Goal: Task Accomplishment & Management: Complete application form

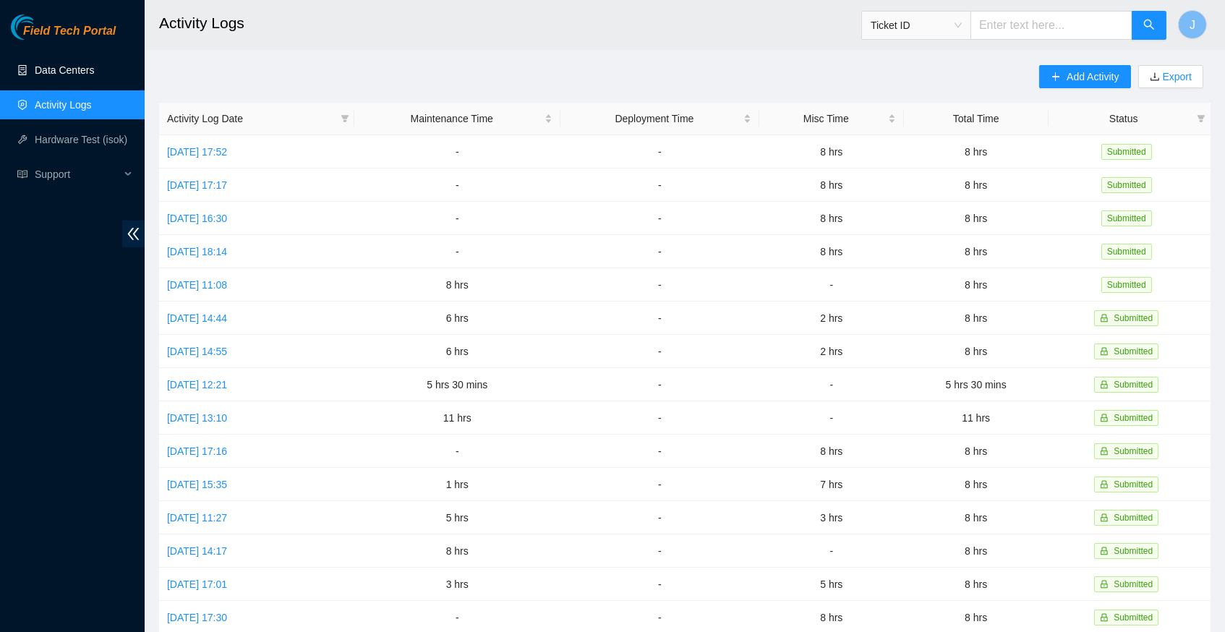
click at [48, 71] on link "Data Centers" at bounding box center [64, 70] width 59 height 12
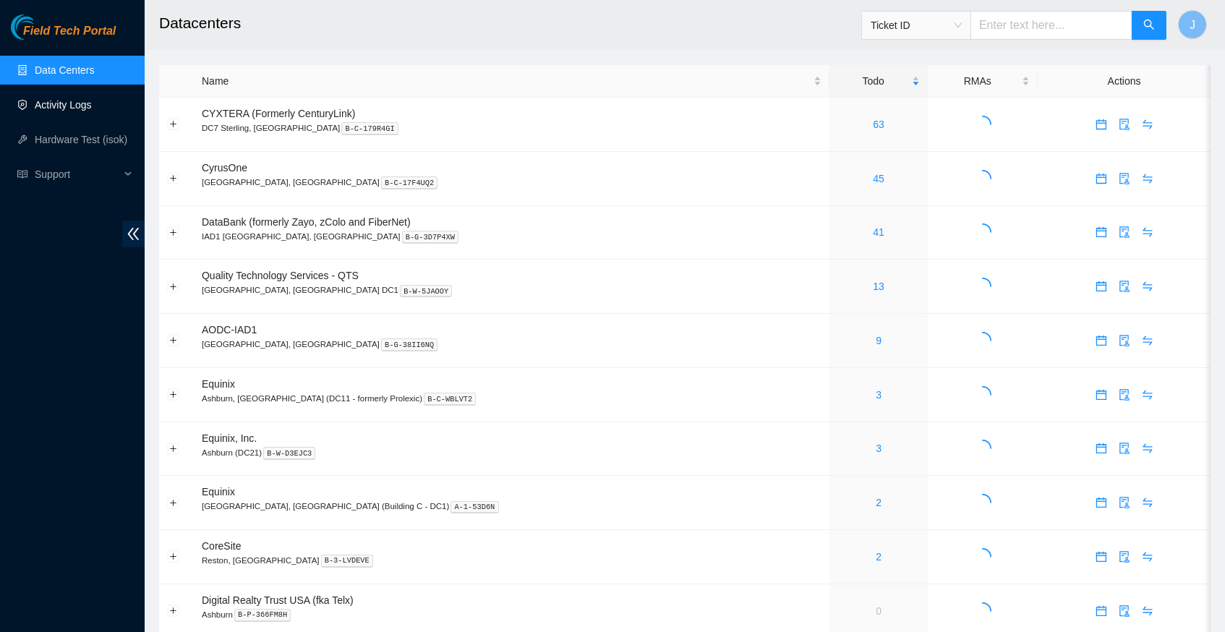
click at [59, 99] on link "Activity Logs" at bounding box center [63, 105] width 57 height 12
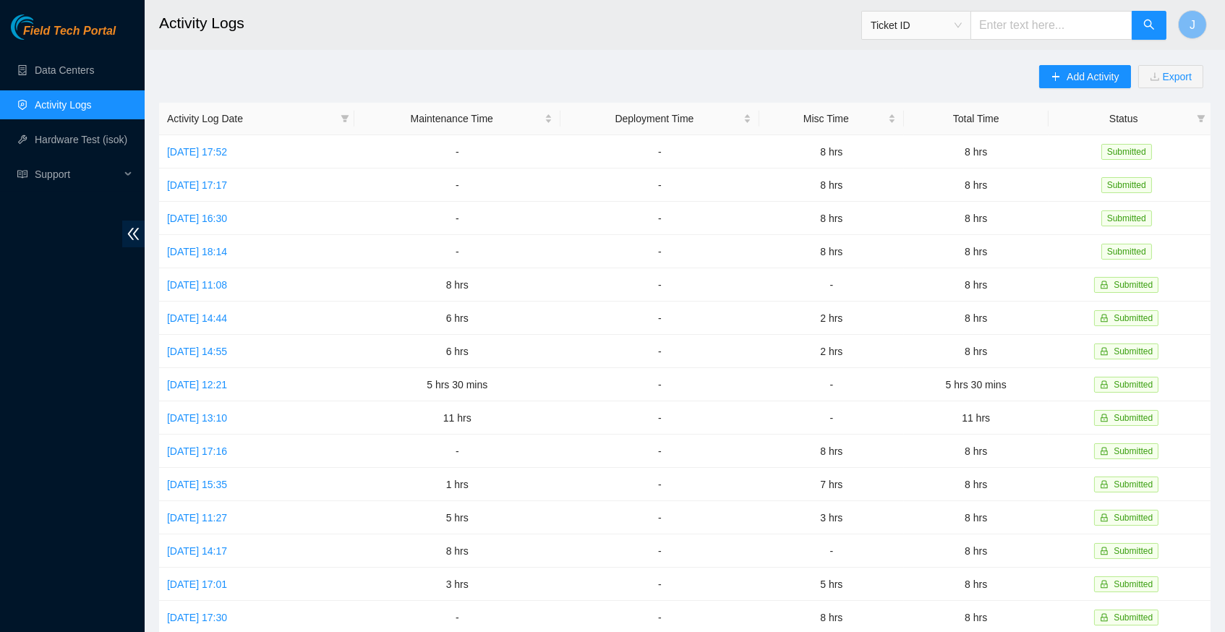
click at [59, 99] on link "Activity Logs" at bounding box center [63, 105] width 57 height 12
click at [1079, 71] on span "Add Activity" at bounding box center [1092, 77] width 52 height 16
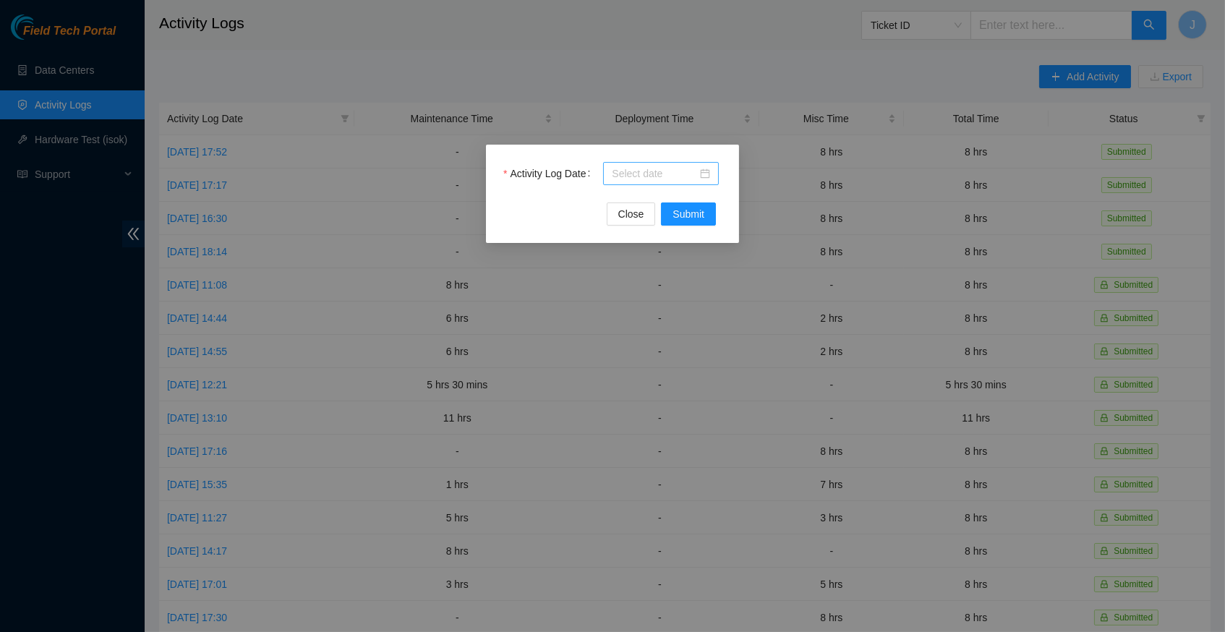
click at [701, 171] on div at bounding box center [661, 174] width 98 height 16
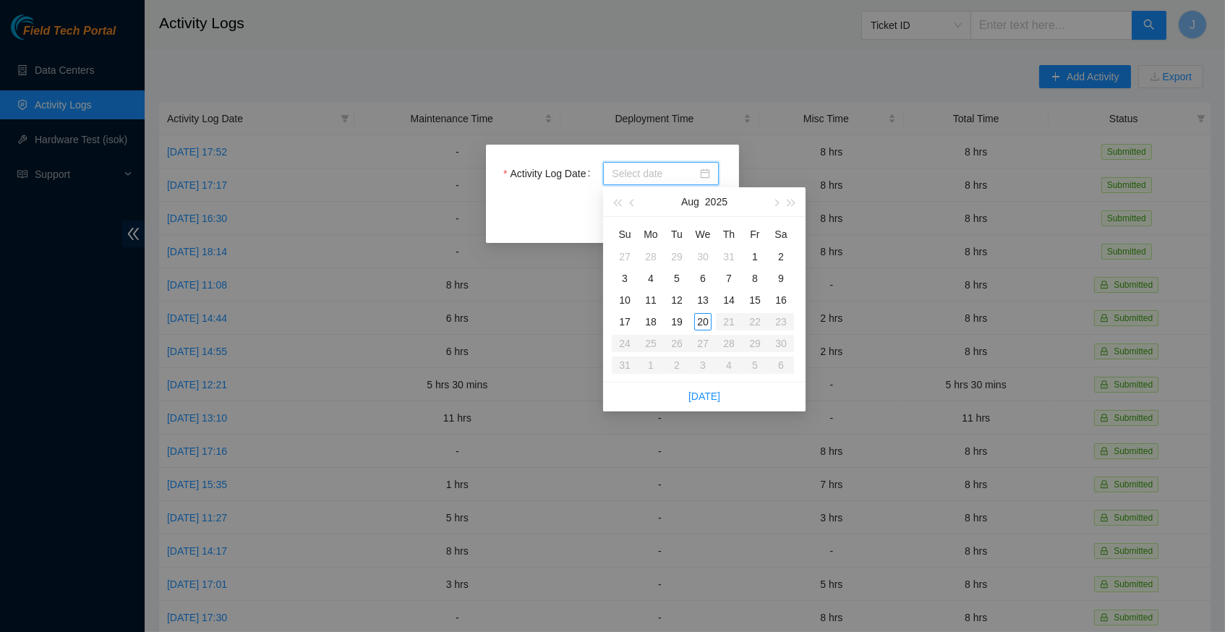
type input "[DATE]"
click at [707, 390] on link "[DATE]" at bounding box center [704, 396] width 32 height 12
type input "[DATE]"
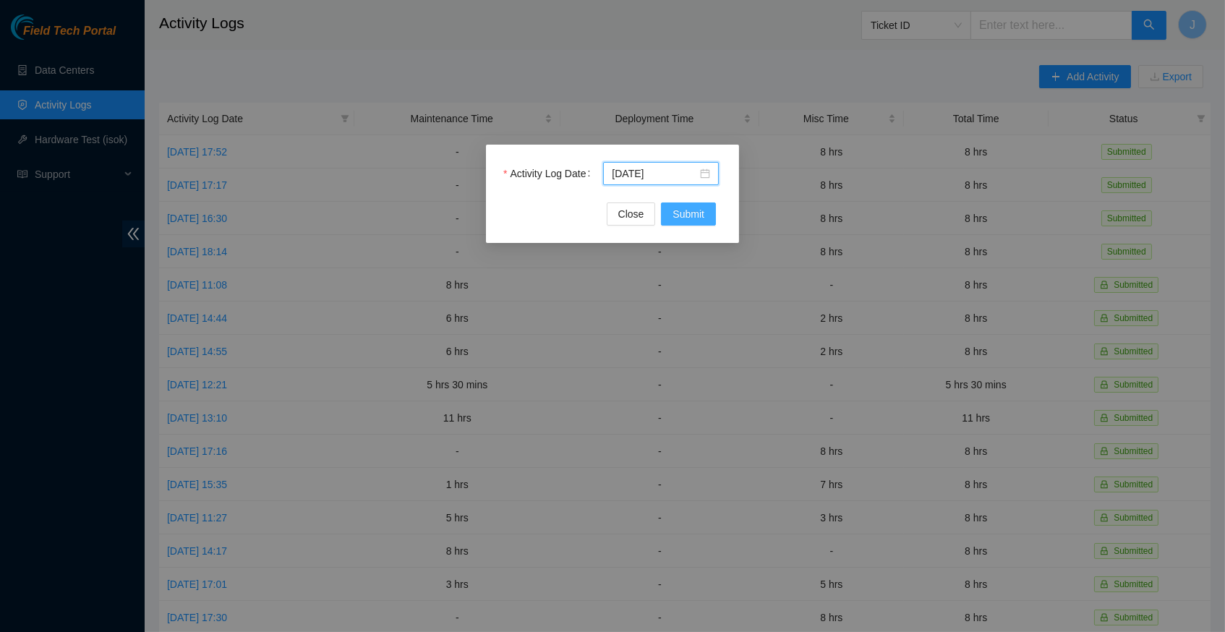
click at [691, 213] on span "Submit" at bounding box center [688, 214] width 32 height 16
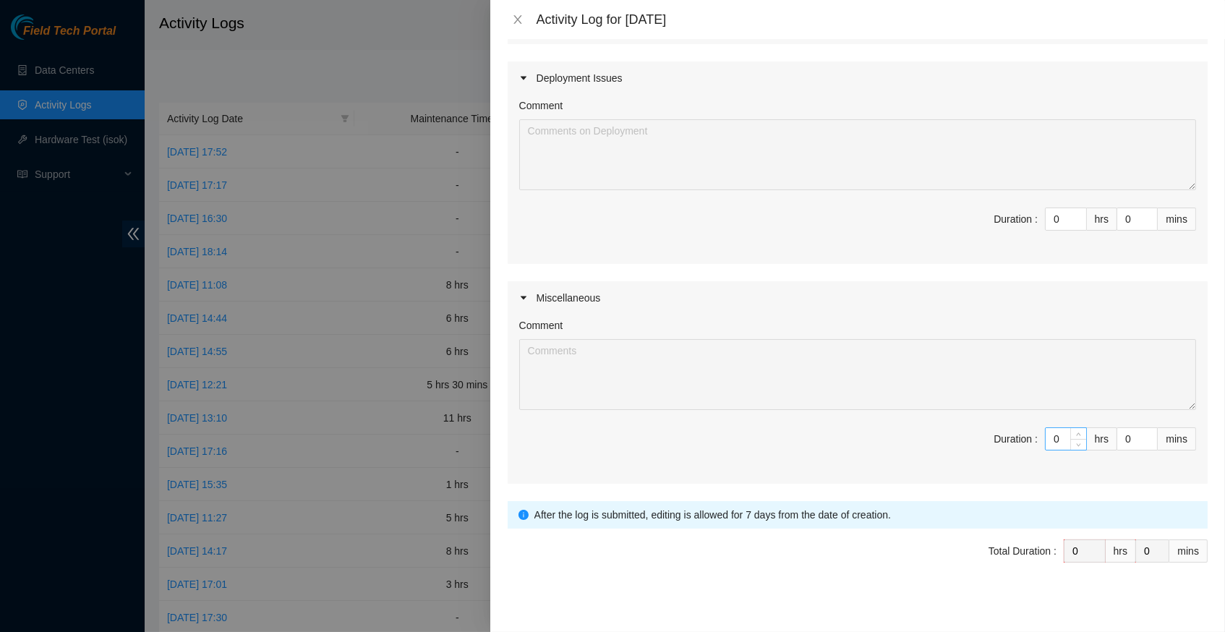
scroll to position [328, 0]
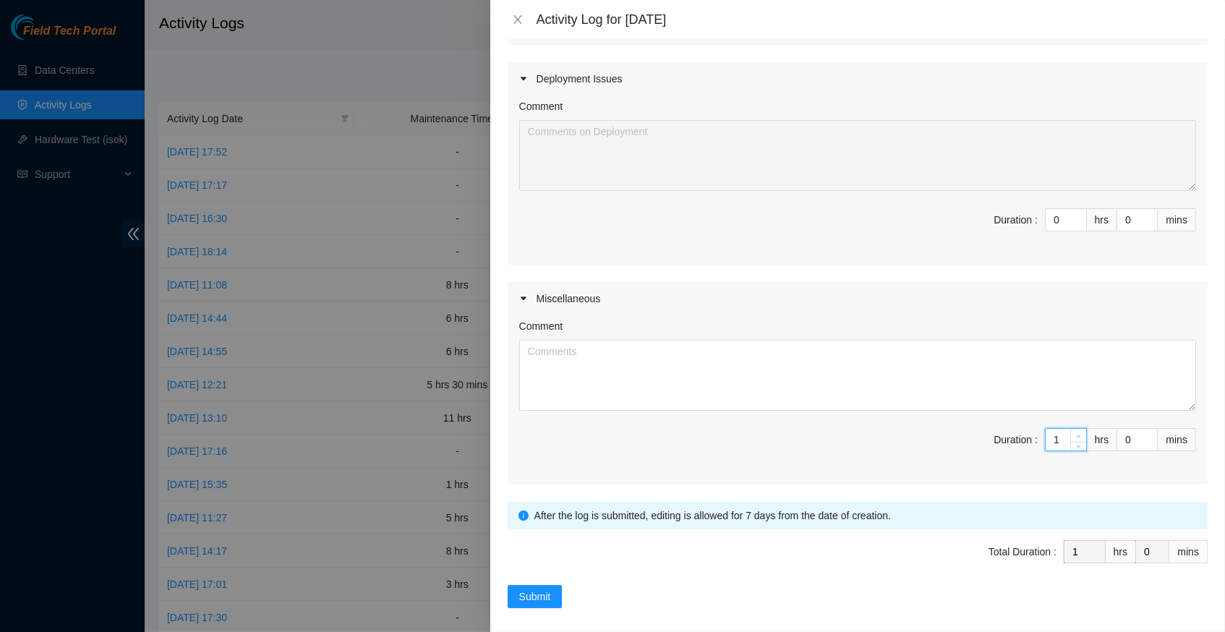
type input "1"
click at [1076, 432] on span "up" at bounding box center [1078, 436] width 9 height 9
type input "2"
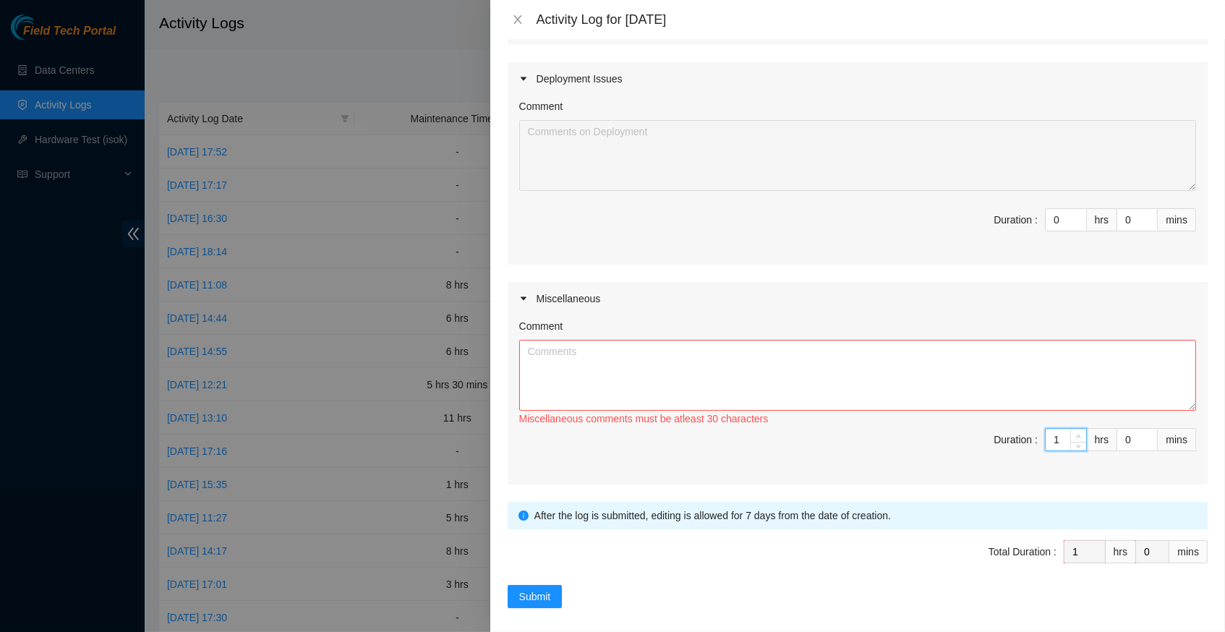
type input "2"
type input "3"
click at [1076, 432] on span "up" at bounding box center [1078, 436] width 9 height 9
type input "4"
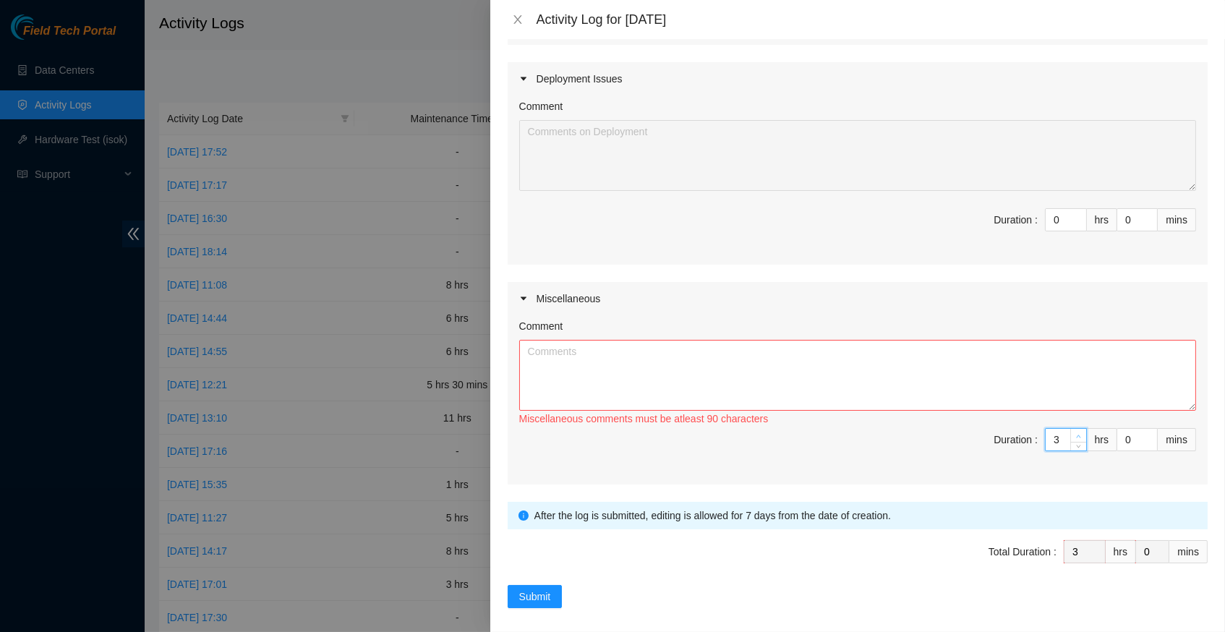
type input "4"
click at [1076, 432] on span "up" at bounding box center [1078, 436] width 9 height 9
type input "5"
click at [1076, 432] on span "up" at bounding box center [1078, 436] width 9 height 9
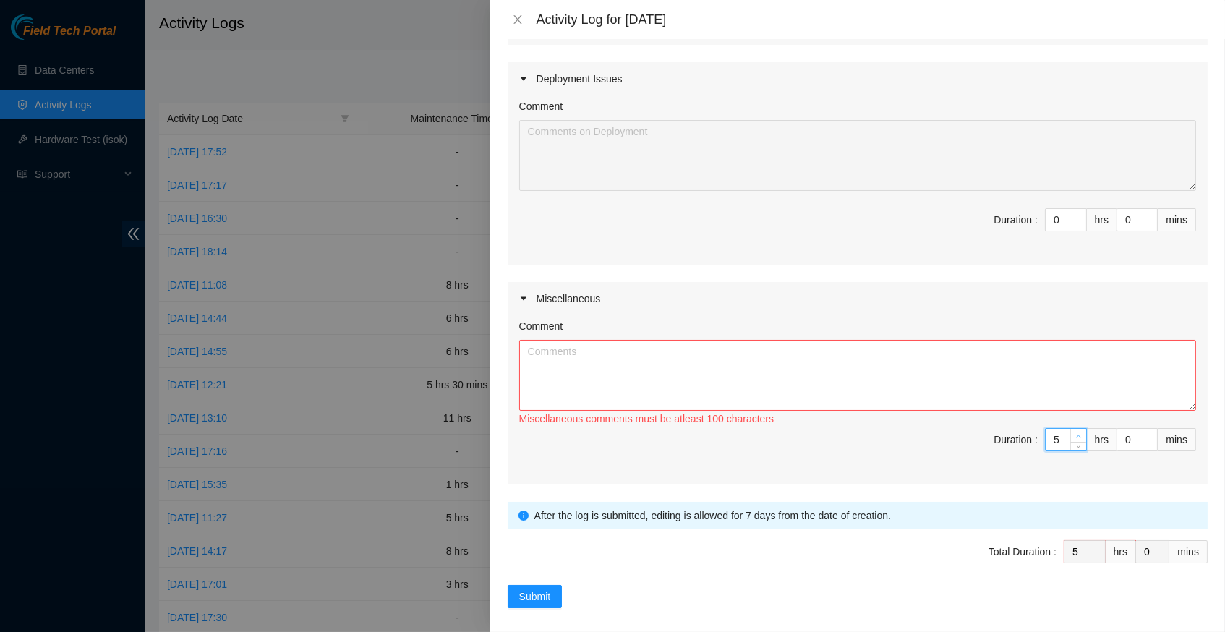
type input "6"
click at [1076, 432] on span "up" at bounding box center [1078, 436] width 9 height 9
type input "7"
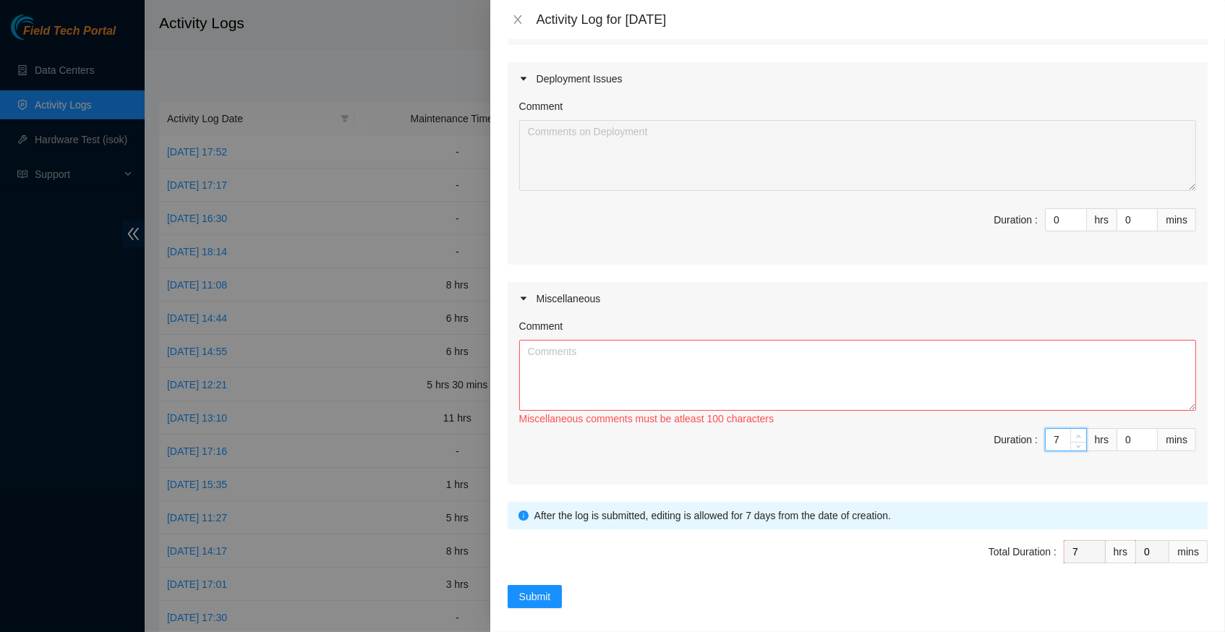
click at [1076, 432] on span "up" at bounding box center [1078, 436] width 9 height 9
type input "8"
click at [1076, 432] on span "up" at bounding box center [1078, 436] width 9 height 9
click at [802, 348] on textarea "Comment" at bounding box center [857, 375] width 677 height 71
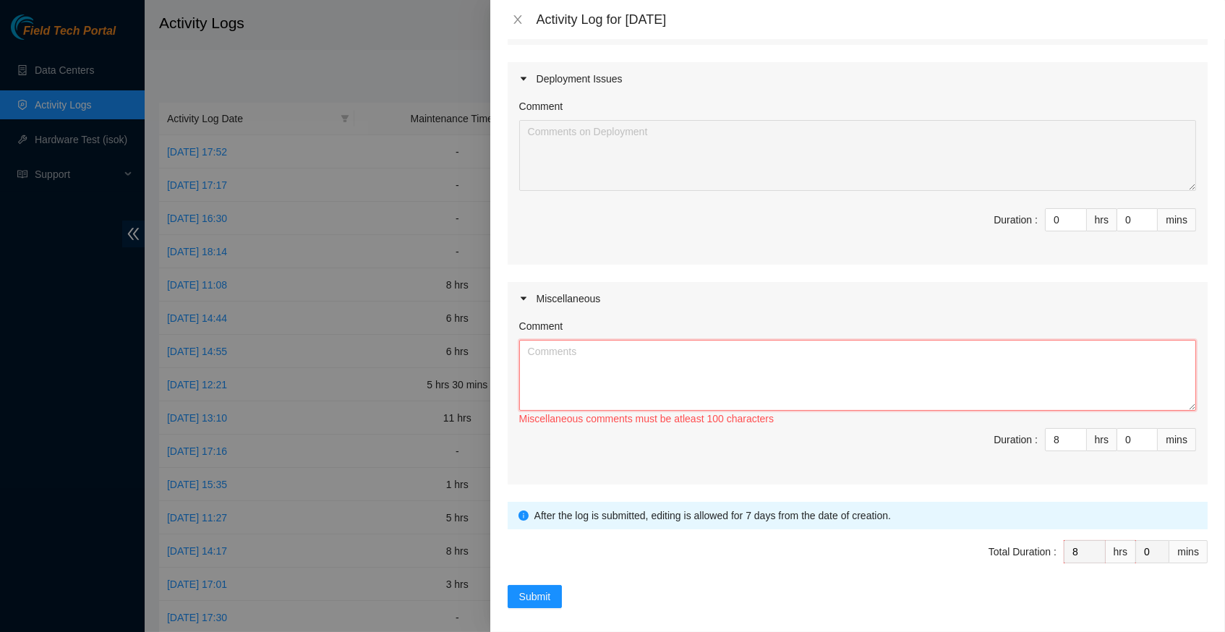
paste textarea "Hey Nigel, EOD Report, -finished installing servers into rack -finished cabling…"
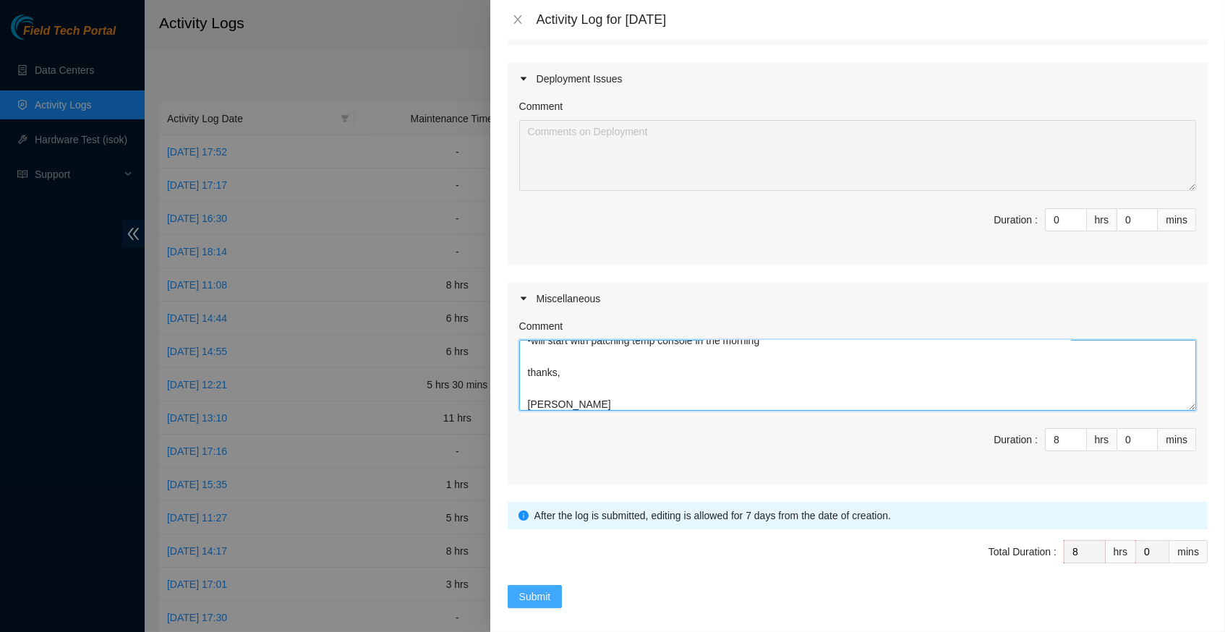
type textarea "Hey Nigel, EOD Report, -finished installing servers into rack -finished cabling…"
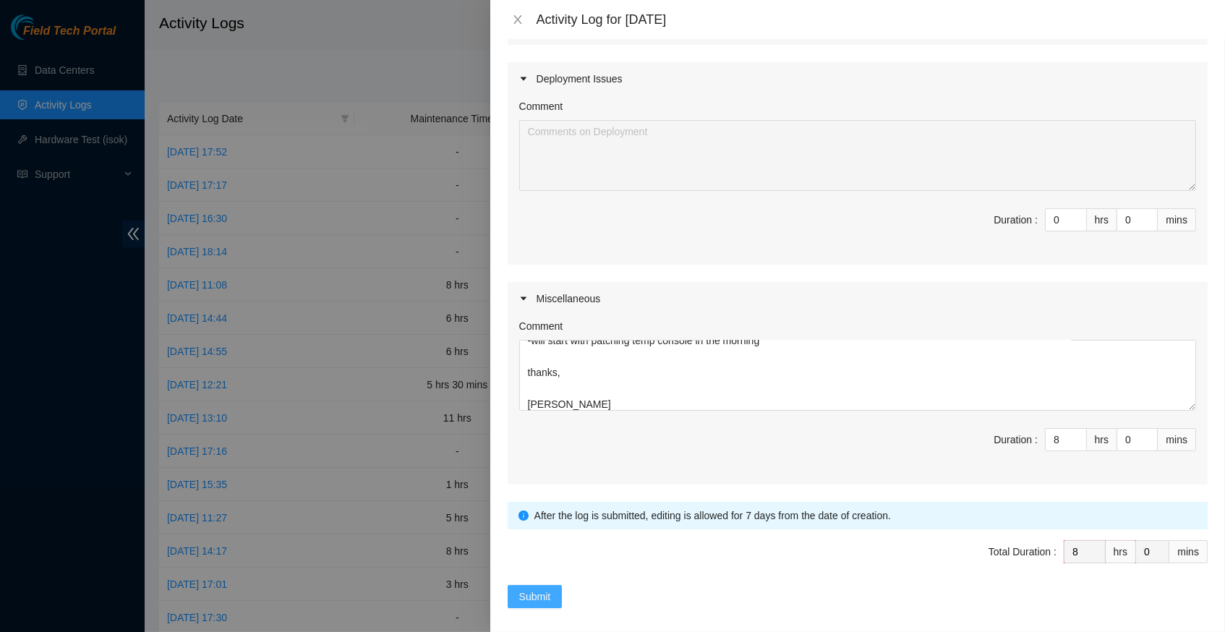
click at [521, 588] on span "Submit" at bounding box center [535, 596] width 32 height 16
